Goal: Information Seeking & Learning: Understand process/instructions

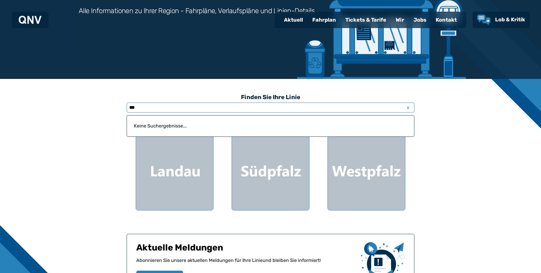
click at [161, 110] on input "***" at bounding box center [271, 108] width 288 height 10
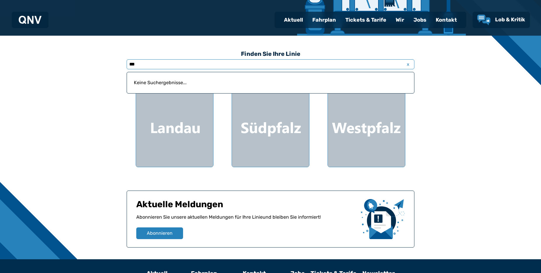
scroll to position [191, 0]
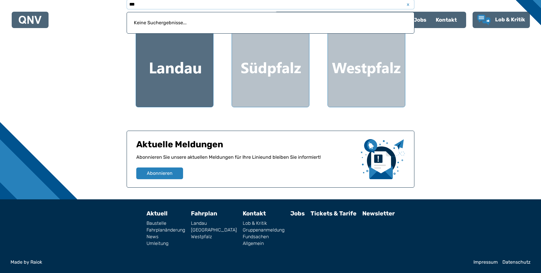
click at [181, 72] on div at bounding box center [174, 68] width 77 height 77
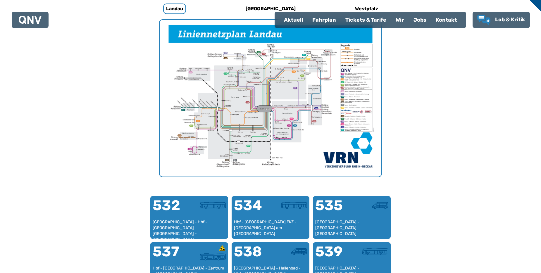
scroll to position [180, 0]
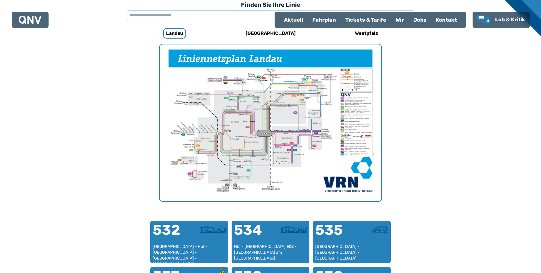
click at [268, 126] on img "1 von 1" at bounding box center [271, 122] width 222 height 157
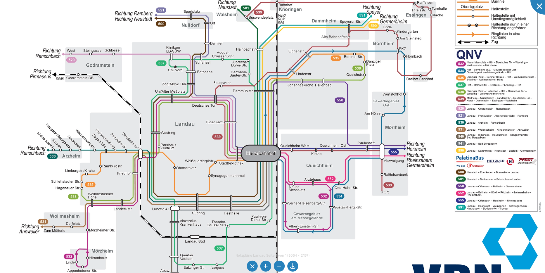
click at [471, 182] on img at bounding box center [276, 126] width 569 height 402
click at [463, 181] on img at bounding box center [276, 126] width 569 height 402
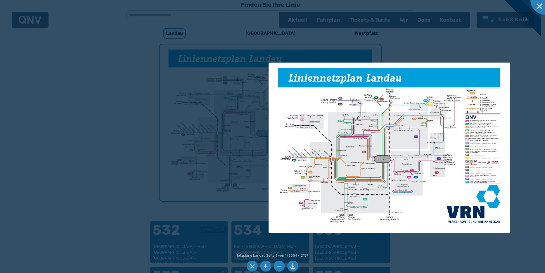
click at [219, 125] on div at bounding box center [272, 136] width 545 height 273
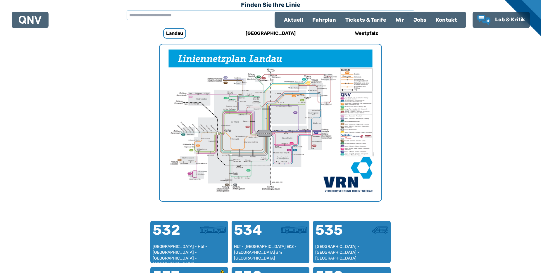
click at [360, 19] on div "Tickets & Tarife" at bounding box center [366, 19] width 50 height 15
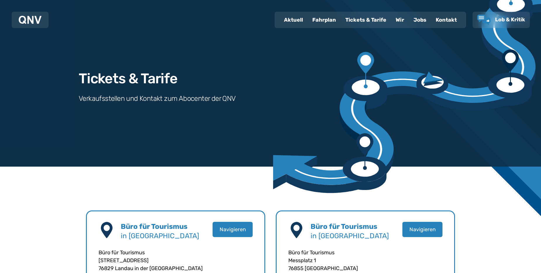
click at [325, 20] on div "Fahrplan" at bounding box center [324, 19] width 33 height 15
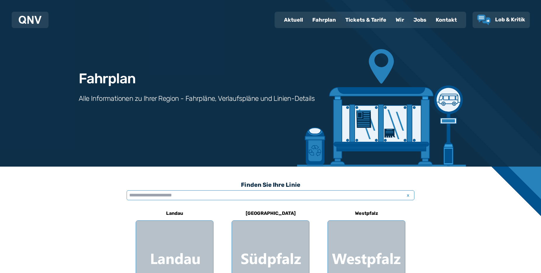
click at [234, 196] on input "text" at bounding box center [271, 195] width 288 height 10
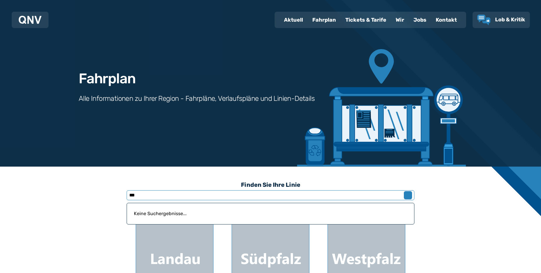
type input "***"
click at [407, 194] on span "x" at bounding box center [408, 195] width 8 height 7
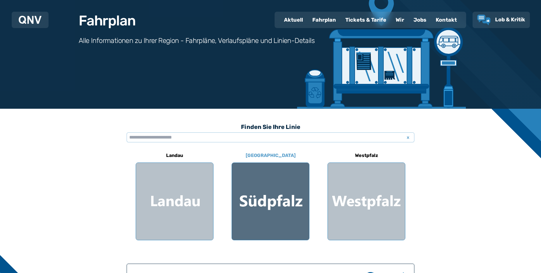
scroll to position [58, 0]
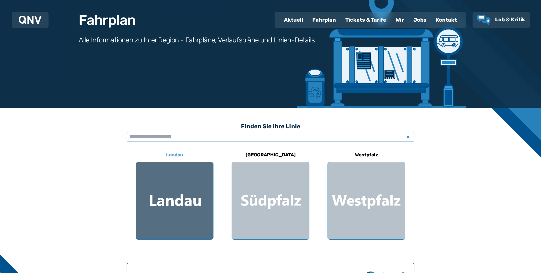
click at [168, 207] on div at bounding box center [174, 200] width 77 height 77
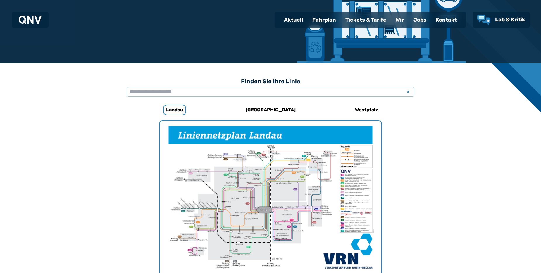
scroll to position [180, 0]
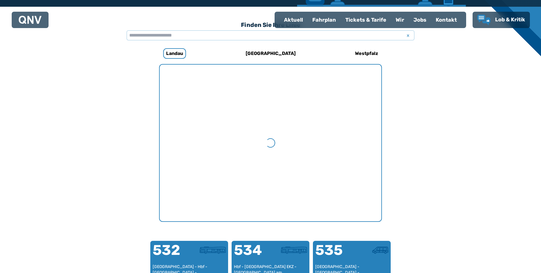
scroll to position [180, 0]
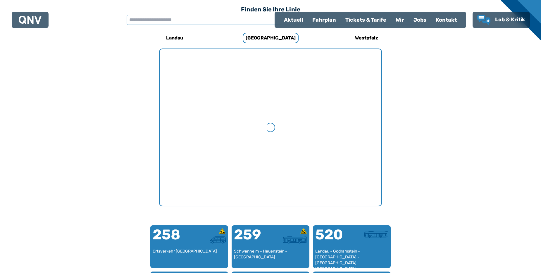
scroll to position [180, 0]
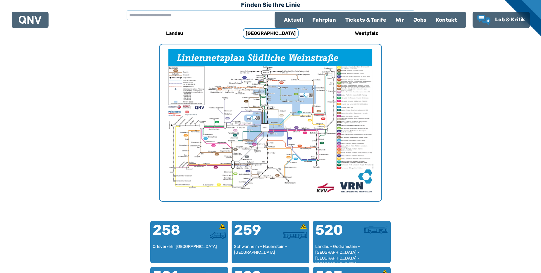
click at [254, 127] on img "1 von 1" at bounding box center [271, 122] width 222 height 157
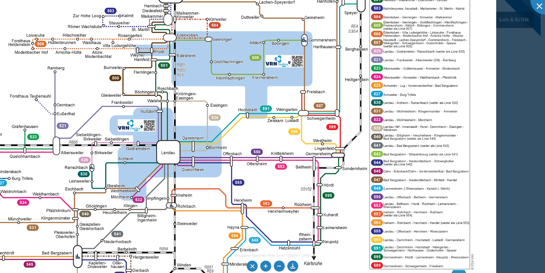
click at [374, 79] on img at bounding box center [183, 139] width 625 height 442
click at [379, 36] on img at bounding box center [183, 139] width 625 height 442
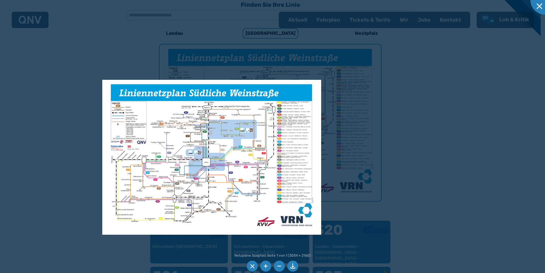
click at [523, 205] on div at bounding box center [272, 136] width 545 height 273
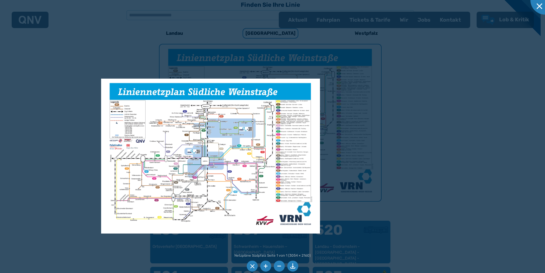
click at [447, 163] on div at bounding box center [272, 136] width 545 height 273
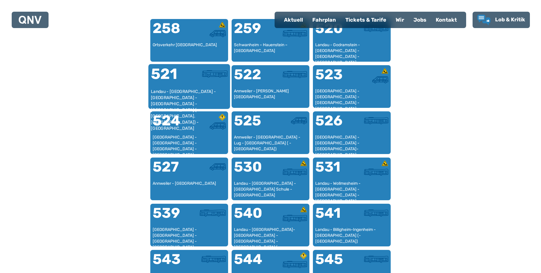
scroll to position [356, 0]
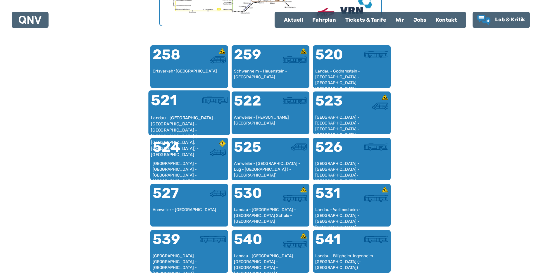
click at [190, 121] on div "Landau - [GEOGRAPHIC_DATA] - [GEOGRAPHIC_DATA] - [GEOGRAPHIC_DATA] - [GEOGRAPHI…" at bounding box center [189, 124] width 77 height 18
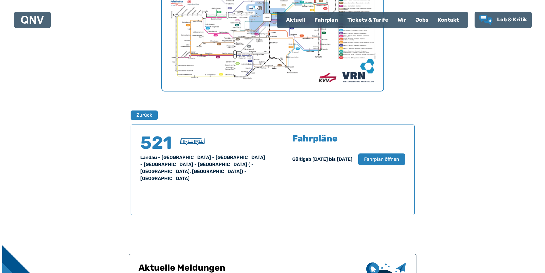
scroll to position [327, 0]
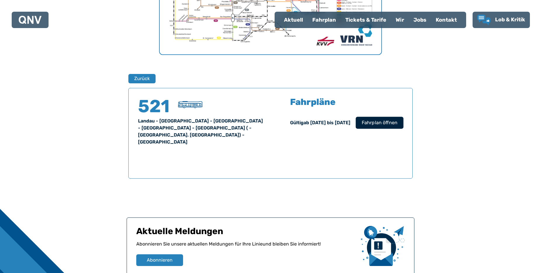
click at [381, 124] on span "Fahrplan öffnen" at bounding box center [380, 122] width 36 height 7
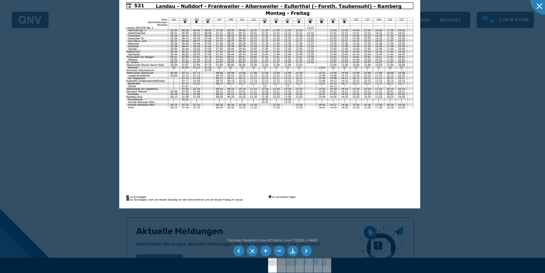
click at [484, 47] on div at bounding box center [272, 136] width 545 height 273
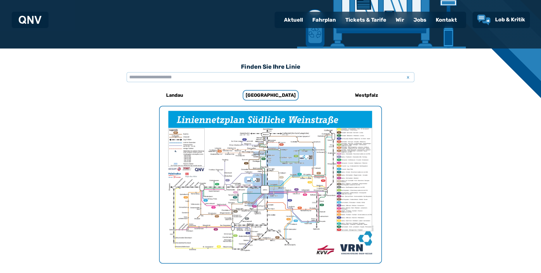
scroll to position [209, 0]
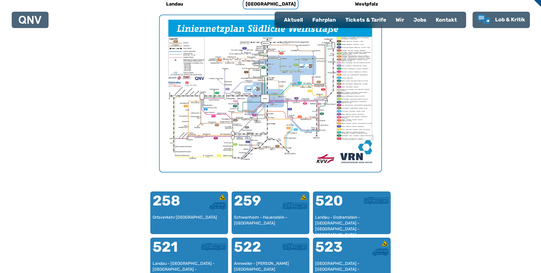
click at [237, 59] on img "1 von 1" at bounding box center [271, 93] width 222 height 157
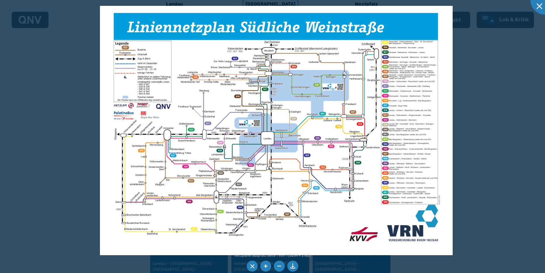
click at [498, 82] on div at bounding box center [272, 136] width 545 height 273
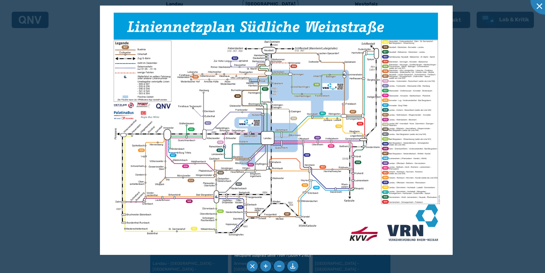
click at [482, 92] on div at bounding box center [272, 136] width 545 height 273
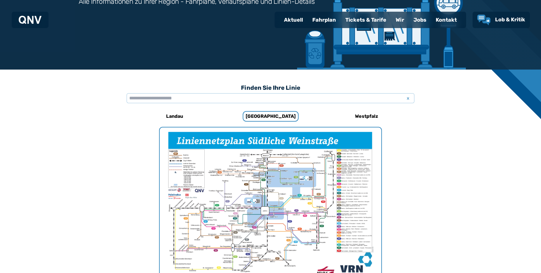
scroll to position [92, 0]
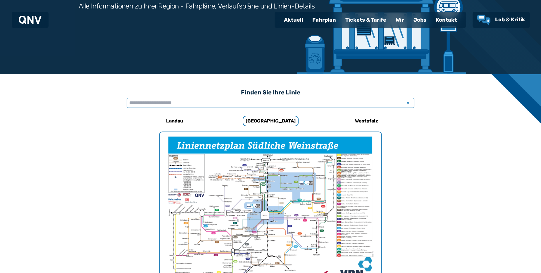
click at [194, 103] on input "text" at bounding box center [271, 103] width 288 height 10
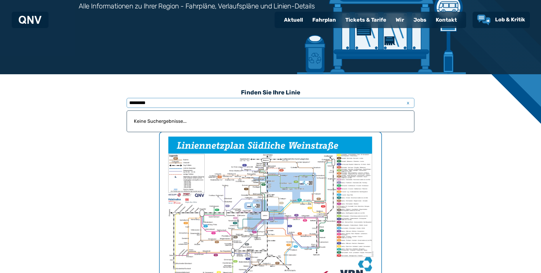
type input "*********"
click at [443, 19] on div "Kontakt" at bounding box center [446, 19] width 30 height 15
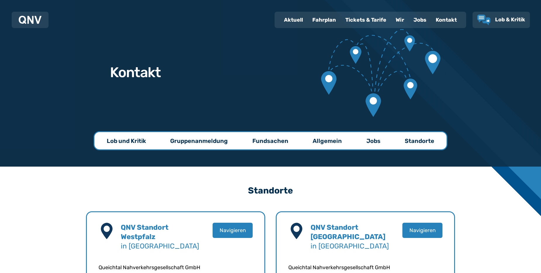
click at [193, 141] on p "Gruppenanmeldung" at bounding box center [199, 141] width 58 height 8
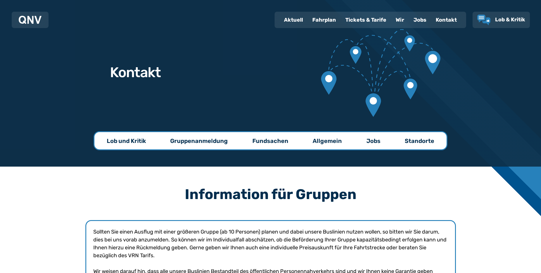
click at [326, 23] on div "Fahrplan" at bounding box center [324, 19] width 33 height 15
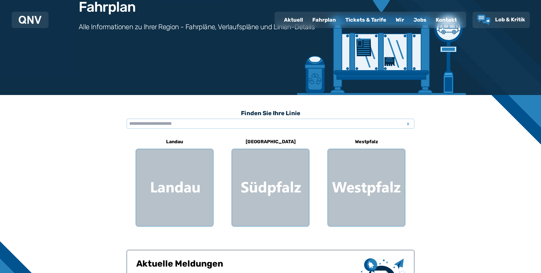
scroll to position [58, 0]
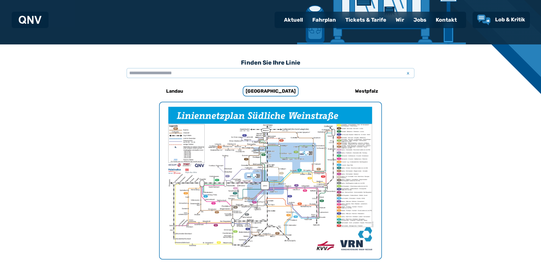
scroll to position [180, 0]
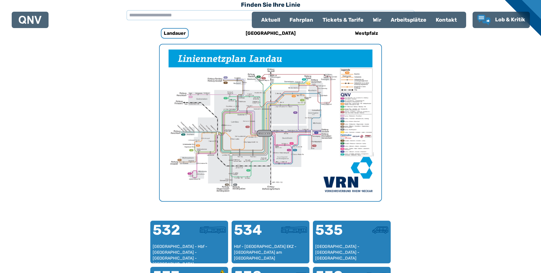
click at [262, 128] on img "1 von 1" at bounding box center [271, 122] width 222 height 157
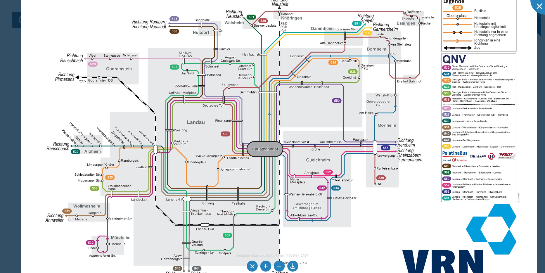
click at [382, 181] on img at bounding box center [279, 124] width 517 height 365
click at [454, 103] on img at bounding box center [279, 124] width 517 height 365
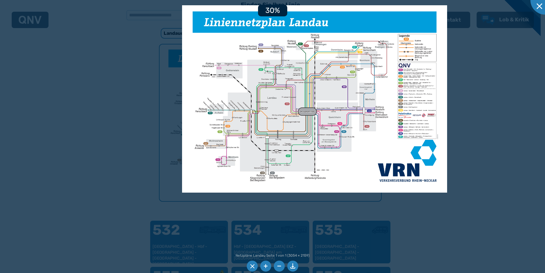
click at [507, 89] on div at bounding box center [272, 136] width 545 height 273
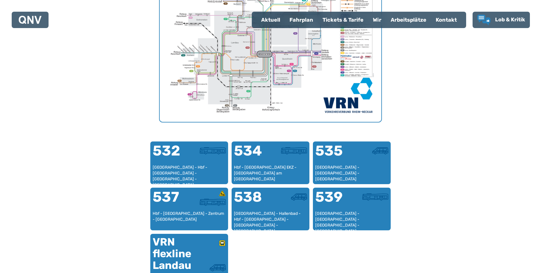
scroll to position [268, 0]
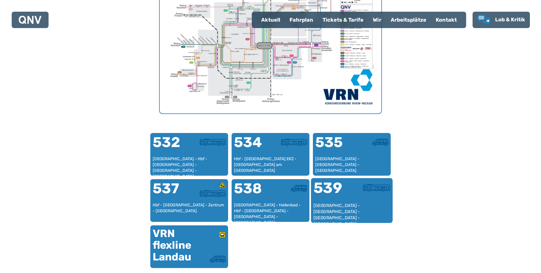
click at [330, 188] on div "539" at bounding box center [333, 192] width 38 height 22
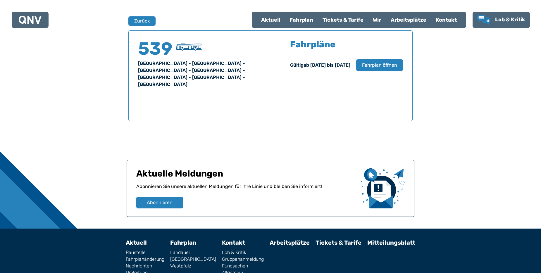
scroll to position [385, 0]
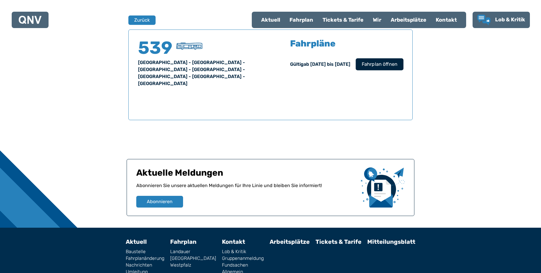
click at [378, 62] on span "Fahrplan öffnen" at bounding box center [380, 64] width 36 height 7
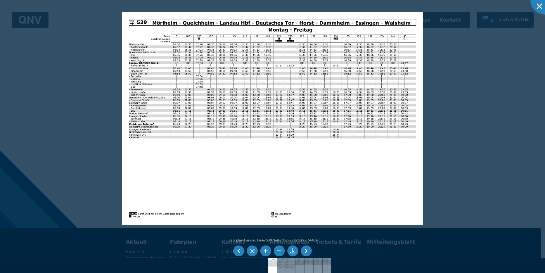
click at [256, 154] on img at bounding box center [272, 118] width 301 height 213
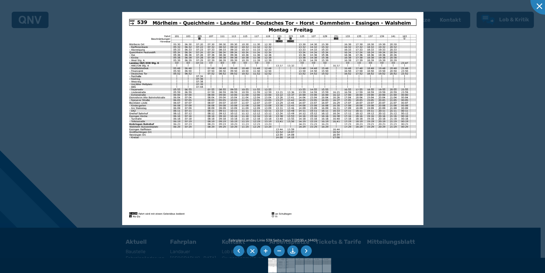
click at [485, 100] on div at bounding box center [272, 136] width 545 height 273
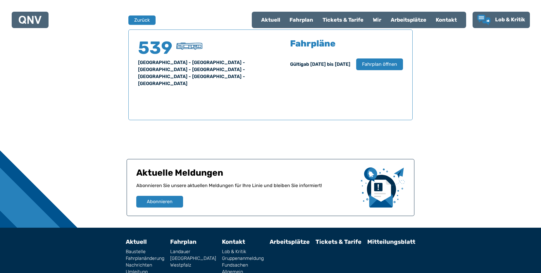
click at [301, 20] on div "Fahrplan" at bounding box center [301, 19] width 33 height 15
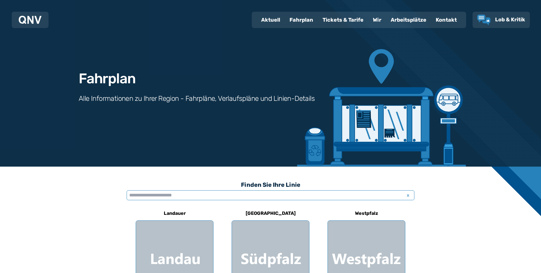
click at [184, 196] on input "text" at bounding box center [271, 195] width 288 height 10
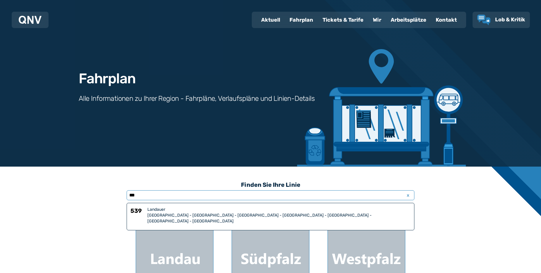
type input "***"
click at [221, 214] on div "[GEOGRAPHIC_DATA] - [GEOGRAPHIC_DATA] - [GEOGRAPHIC_DATA] - [GEOGRAPHIC_DATA] -…" at bounding box center [278, 219] width 263 height 12
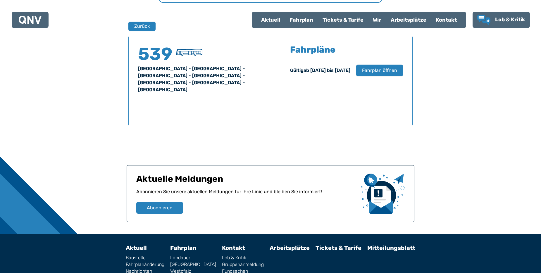
scroll to position [385, 0]
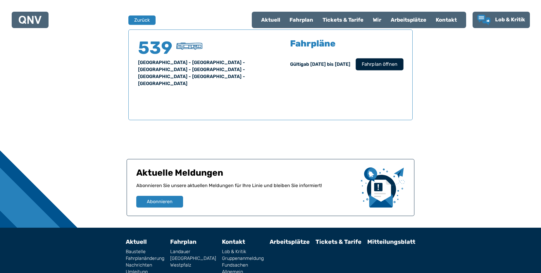
click at [376, 62] on span "Fahrplan öffnen" at bounding box center [380, 64] width 36 height 7
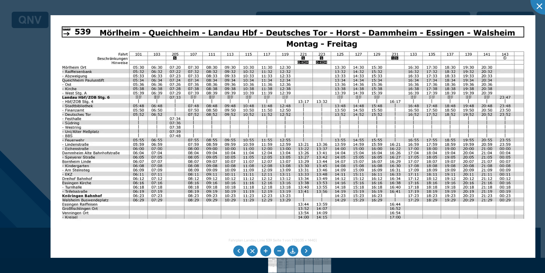
click at [213, 147] on img at bounding box center [293, 186] width 485 height 343
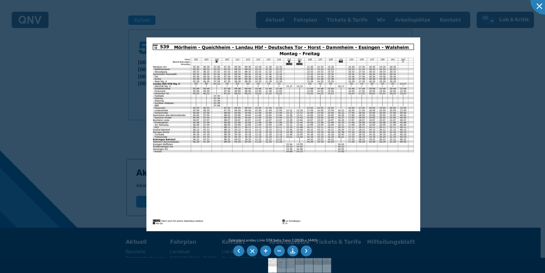
click at [472, 78] on div at bounding box center [272, 136] width 545 height 273
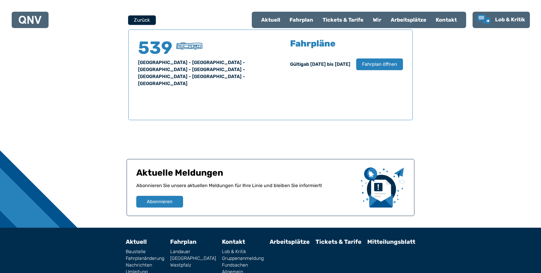
click at [143, 20] on button "Zurück" at bounding box center [142, 20] width 28 height 10
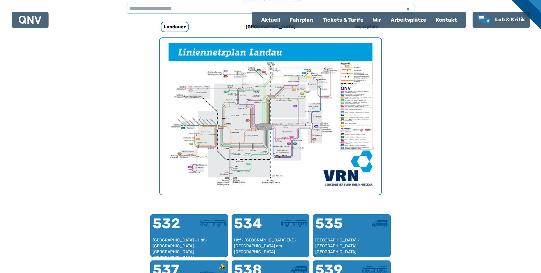
scroll to position [180, 0]
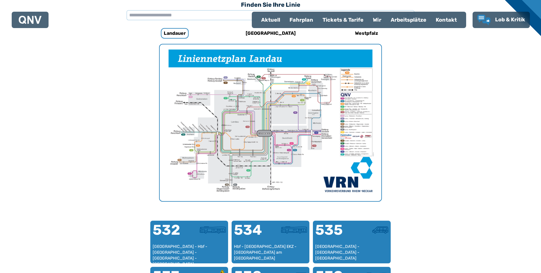
scroll to position [385, 0]
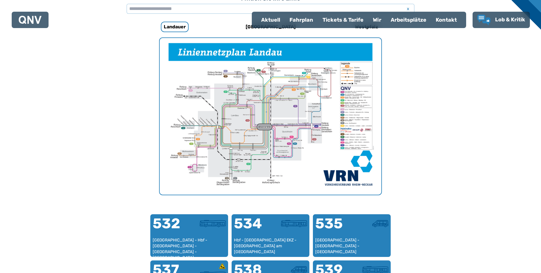
scroll to position [180, 0]
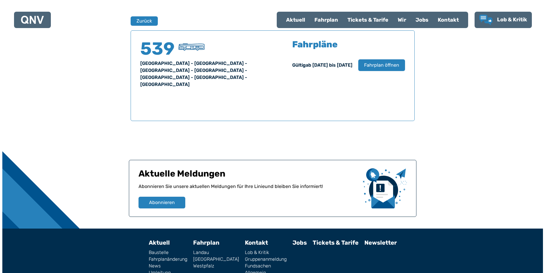
scroll to position [385, 0]
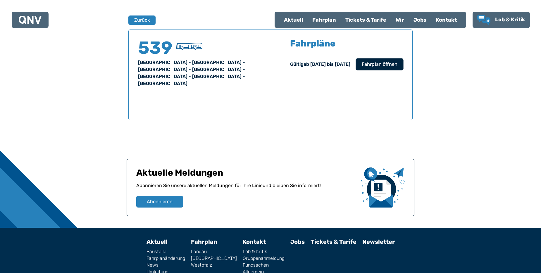
click at [386, 64] on span "Fahrplan öffnen" at bounding box center [380, 64] width 36 height 7
